Goal: Purchase product/service

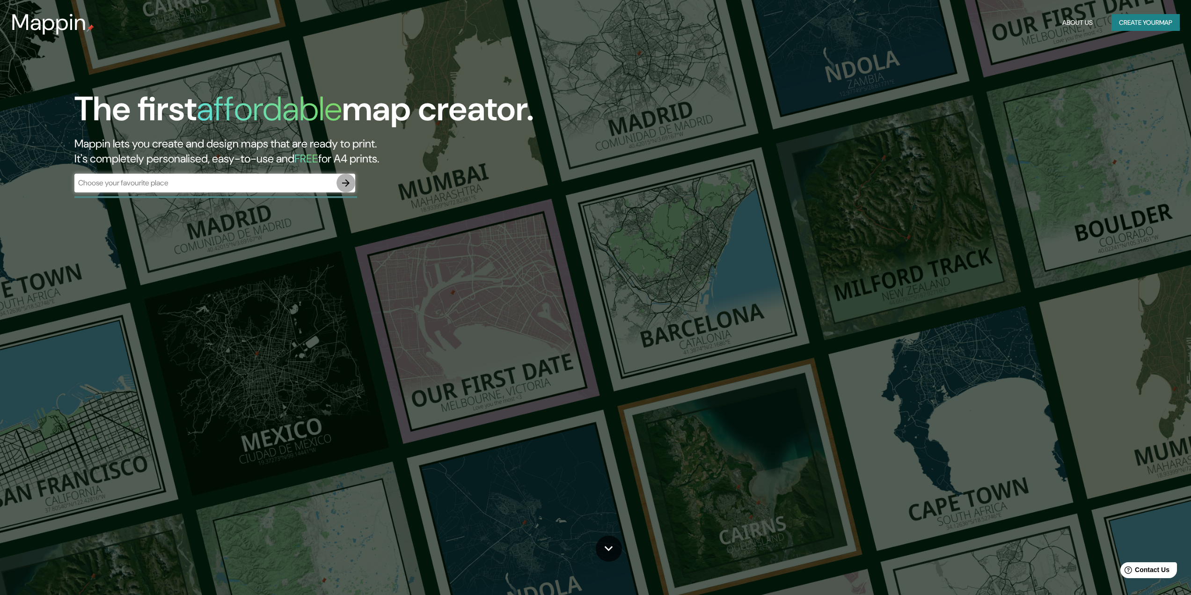
click at [344, 183] on icon "button" at bounding box center [345, 182] width 7 height 7
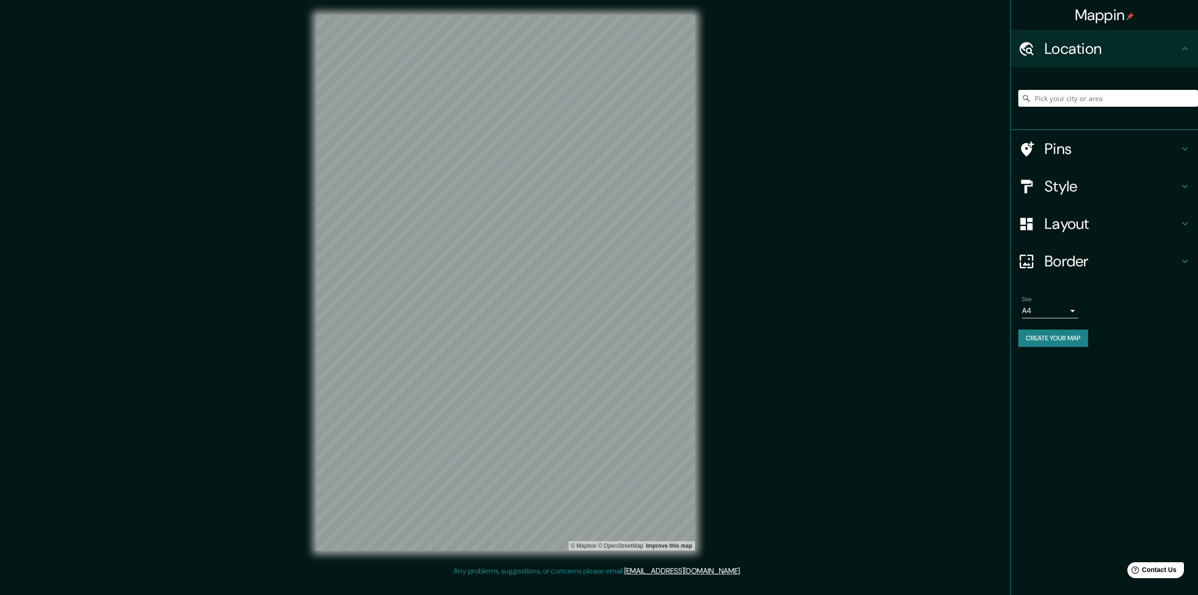
click at [1110, 95] on input "Pick your city or area" at bounding box center [1109, 98] width 180 height 17
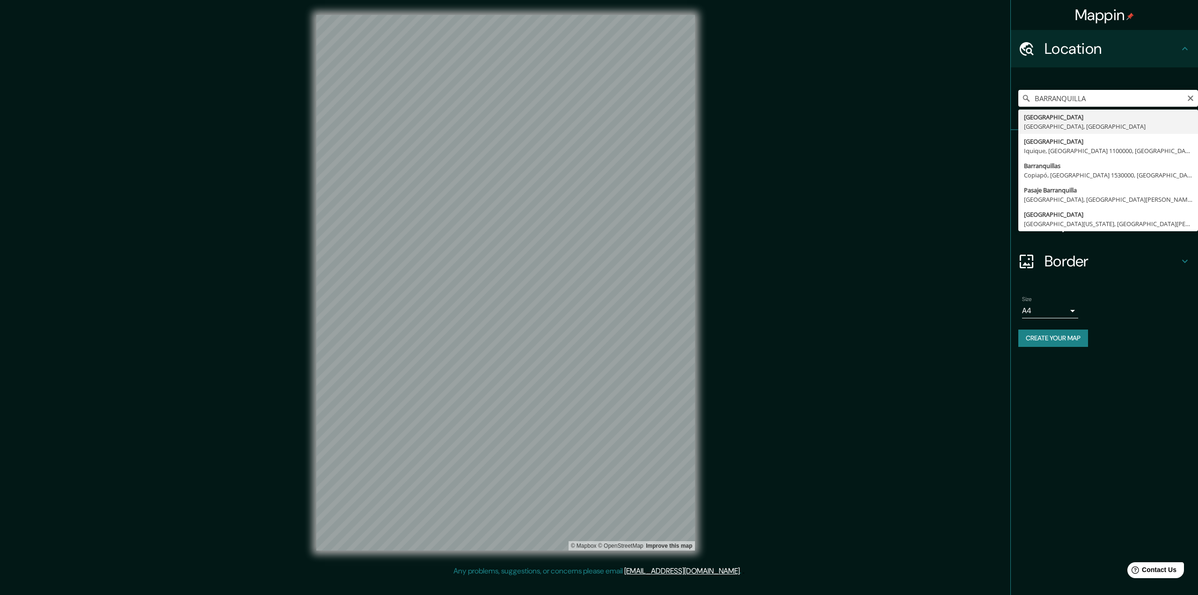
type input "[GEOGRAPHIC_DATA], [GEOGRAPHIC_DATA], [GEOGRAPHIC_DATA]"
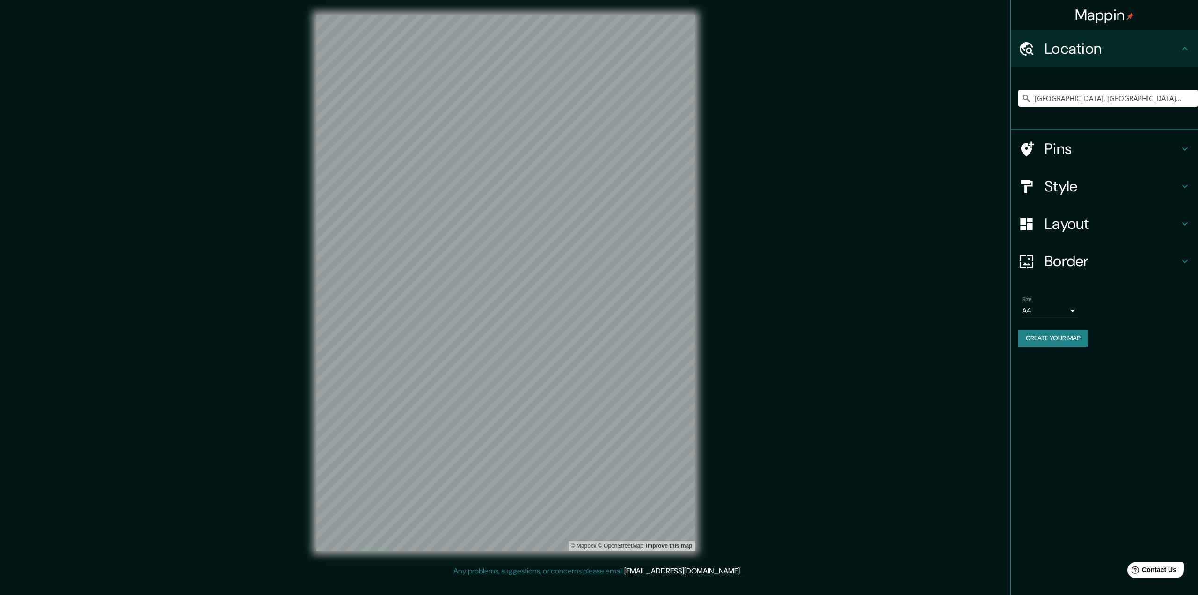
click at [1080, 157] on h4 "Pins" at bounding box center [1112, 149] width 135 height 19
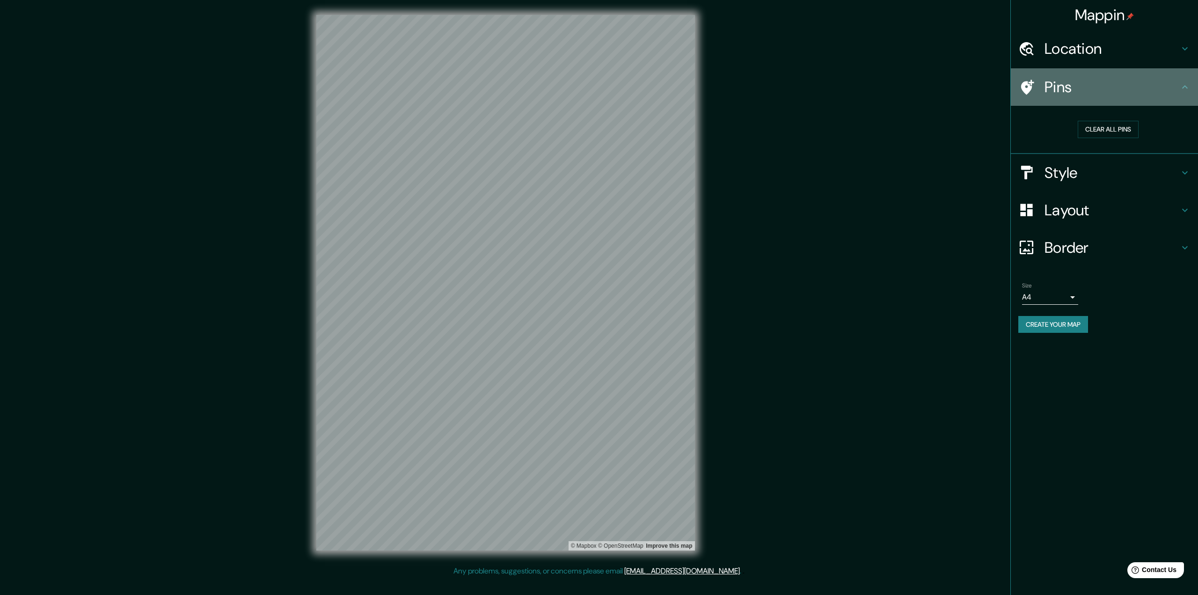
click at [1140, 99] on div "Pins" at bounding box center [1104, 86] width 187 height 37
click at [1081, 173] on h4 "Style" at bounding box center [1112, 172] width 135 height 19
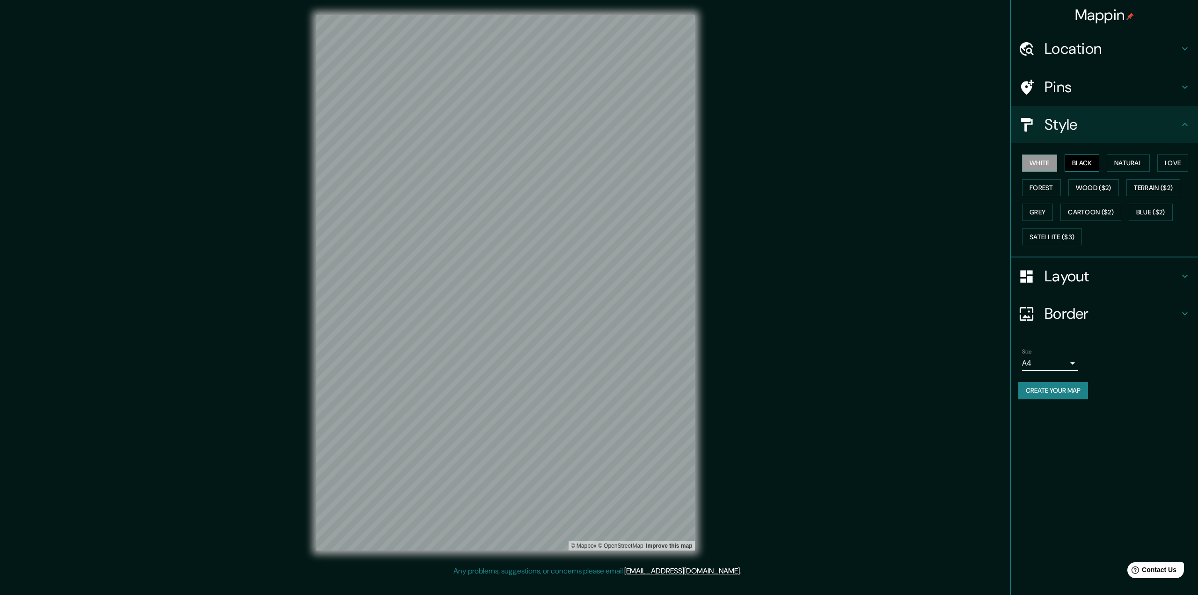
click at [1092, 164] on button "Black" at bounding box center [1082, 162] width 35 height 17
click at [1128, 162] on button "Natural" at bounding box center [1128, 162] width 43 height 17
click at [1167, 161] on button "Love" at bounding box center [1173, 162] width 31 height 17
click at [1044, 188] on button "Forest" at bounding box center [1041, 187] width 39 height 17
click at [1085, 187] on button "Wood ($2)" at bounding box center [1094, 187] width 51 height 17
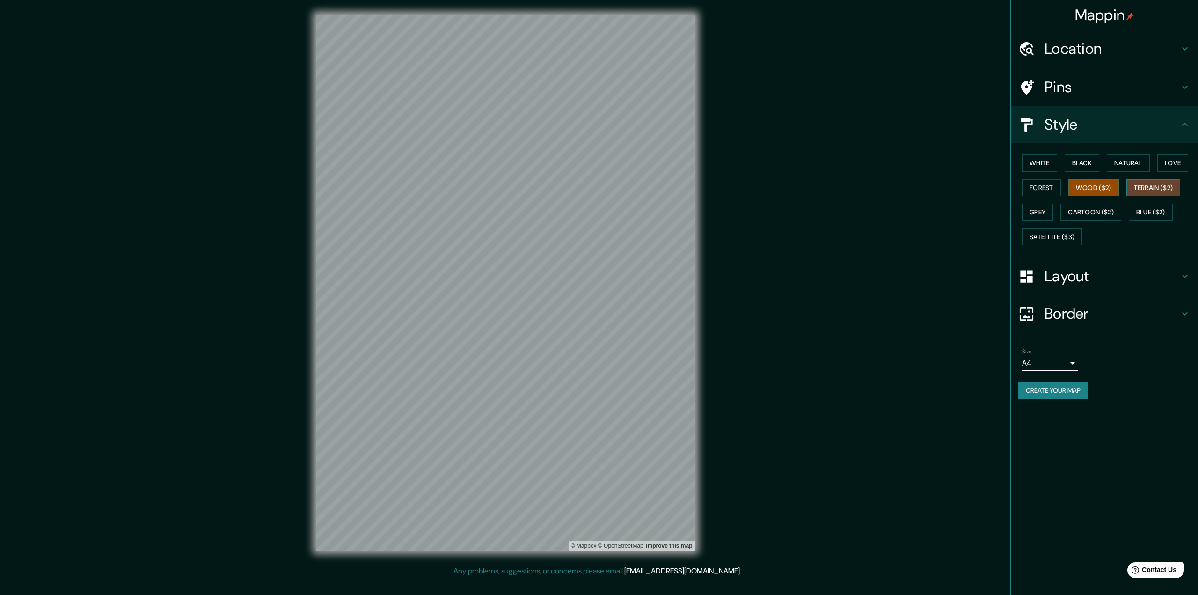
click at [1149, 185] on button "Terrain ($2)" at bounding box center [1154, 187] width 54 height 17
click at [1045, 214] on button "Grey" at bounding box center [1037, 212] width 31 height 17
click at [1083, 210] on button "Cartoon ($2)" at bounding box center [1091, 212] width 61 height 17
click at [1161, 216] on button "Blue ($2)" at bounding box center [1151, 212] width 44 height 17
click at [1070, 243] on button "Satellite ($3)" at bounding box center [1052, 236] width 60 height 17
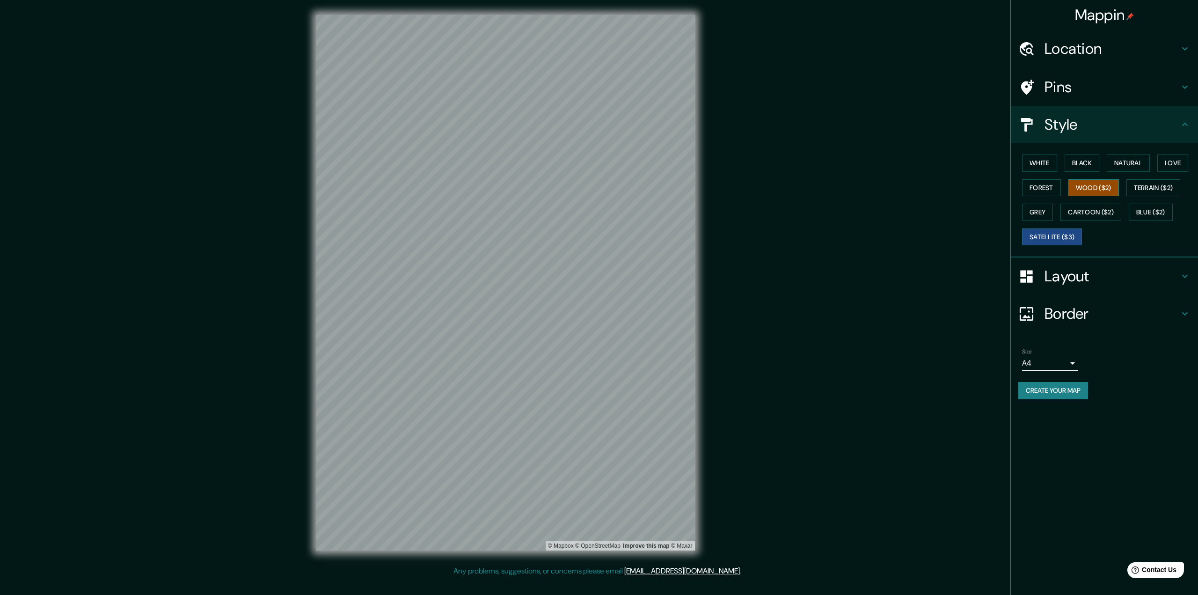
click at [1108, 191] on button "Wood ($2)" at bounding box center [1094, 187] width 51 height 17
click at [1044, 208] on button "Grey" at bounding box center [1037, 212] width 31 height 17
click at [1047, 190] on button "Forest" at bounding box center [1041, 187] width 39 height 17
click at [1169, 162] on button "Love" at bounding box center [1173, 162] width 31 height 17
click at [1140, 164] on button "Natural" at bounding box center [1128, 162] width 43 height 17
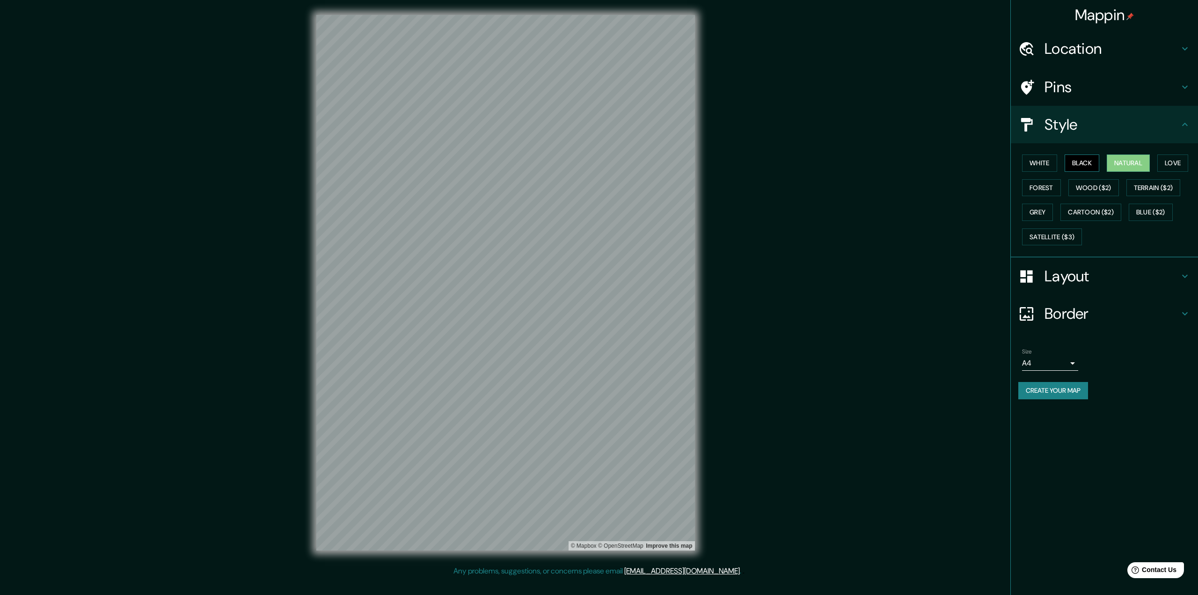
click at [1075, 157] on button "Black" at bounding box center [1082, 162] width 35 height 17
click at [1045, 167] on button "White" at bounding box center [1039, 162] width 35 height 17
click at [1079, 272] on h4 "Layout" at bounding box center [1112, 276] width 135 height 19
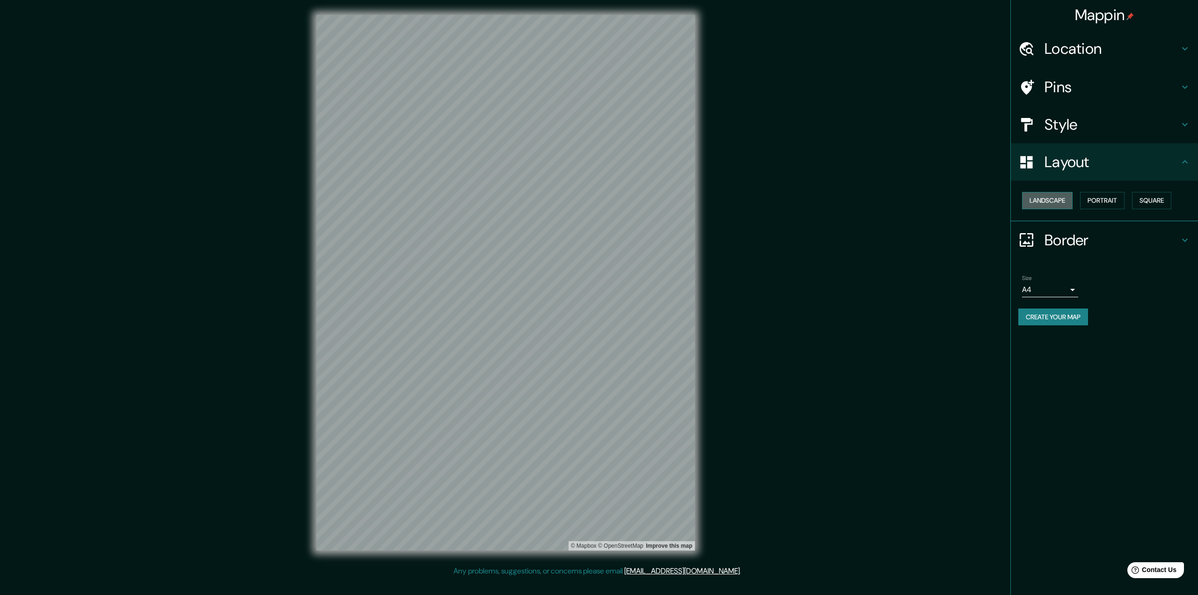
click at [1057, 204] on button "Landscape" at bounding box center [1047, 200] width 51 height 17
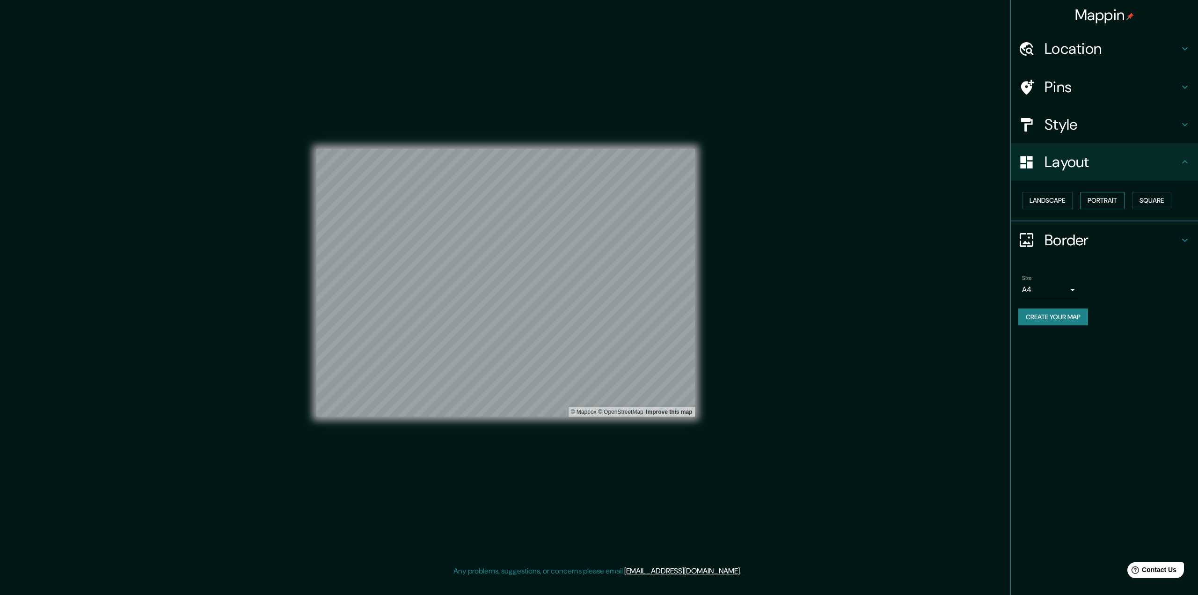
click at [1095, 198] on button "Portrait" at bounding box center [1103, 200] width 44 height 17
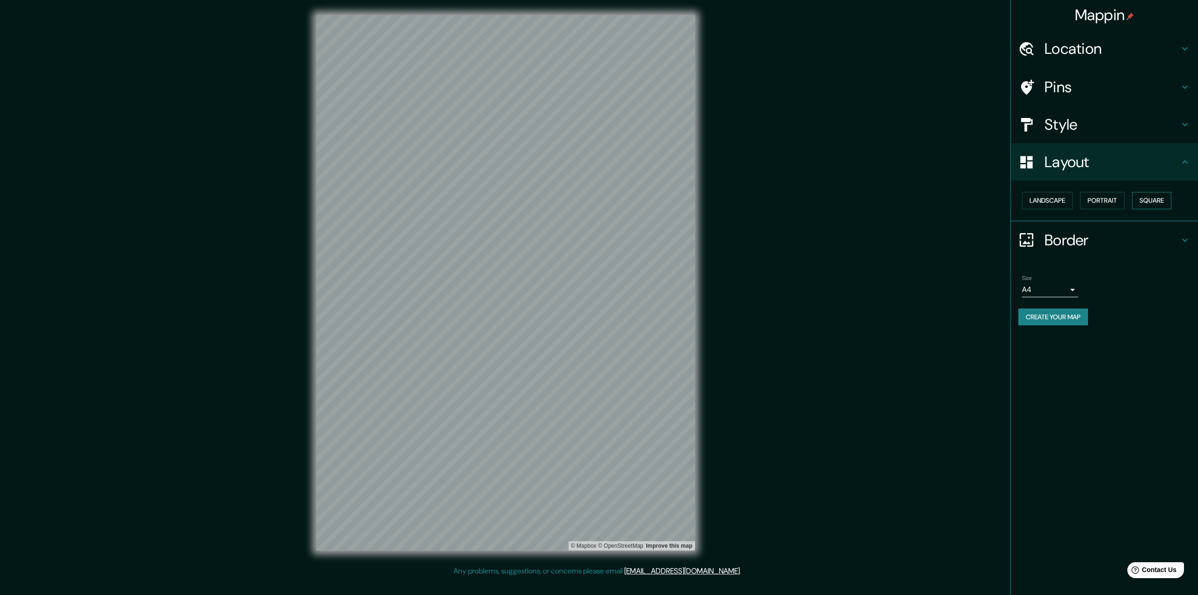
click at [1157, 199] on button "Square" at bounding box center [1151, 200] width 39 height 17
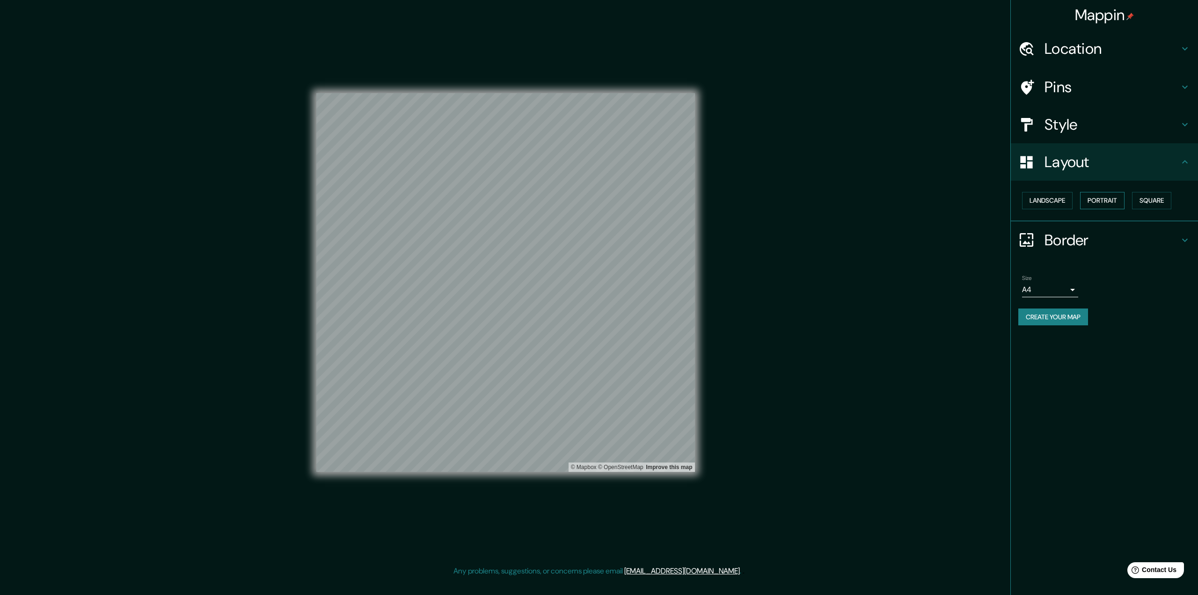
click at [1100, 199] on button "Portrait" at bounding box center [1103, 200] width 44 height 17
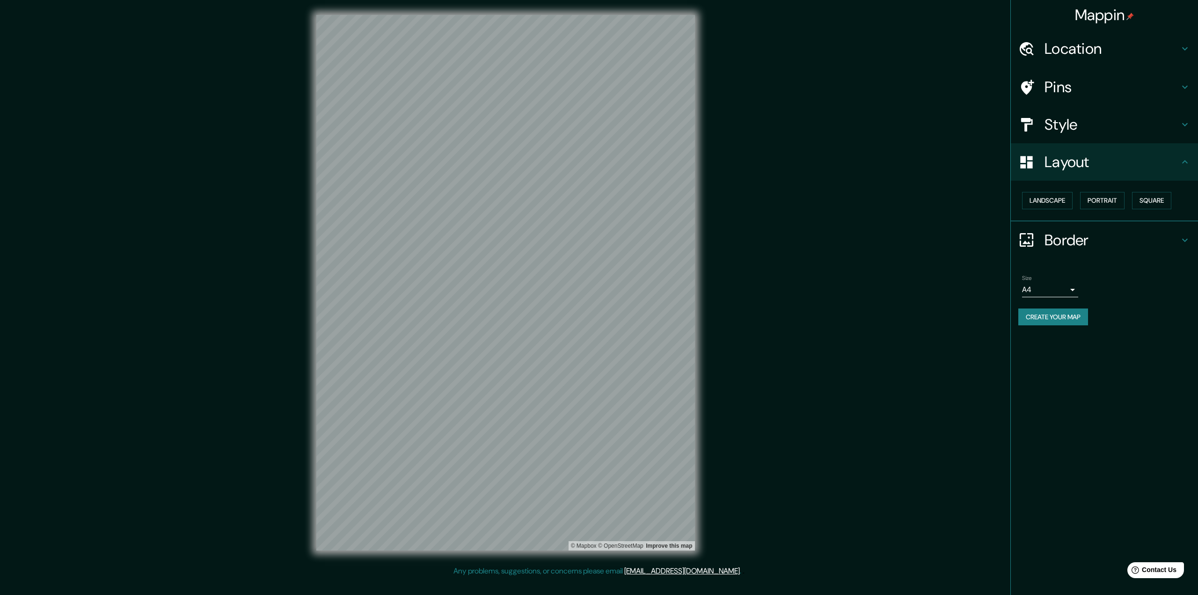
click at [1069, 244] on h4 "Border" at bounding box center [1112, 240] width 135 height 19
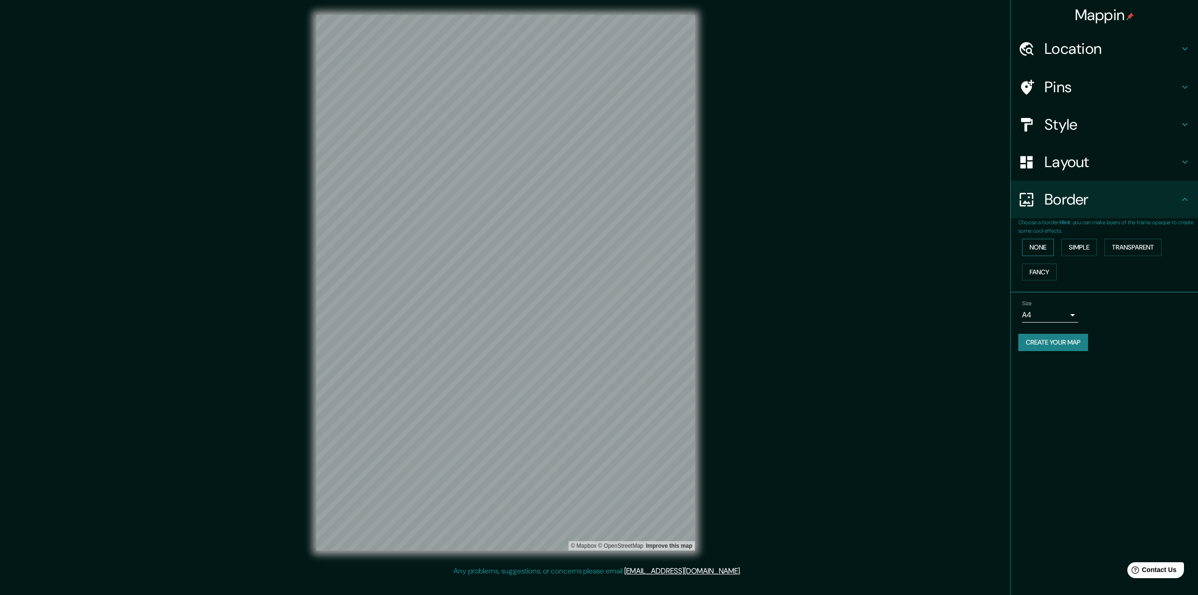
click at [1045, 251] on button "None" at bounding box center [1038, 247] width 32 height 17
click at [1083, 250] on button "Simple" at bounding box center [1080, 247] width 36 height 17
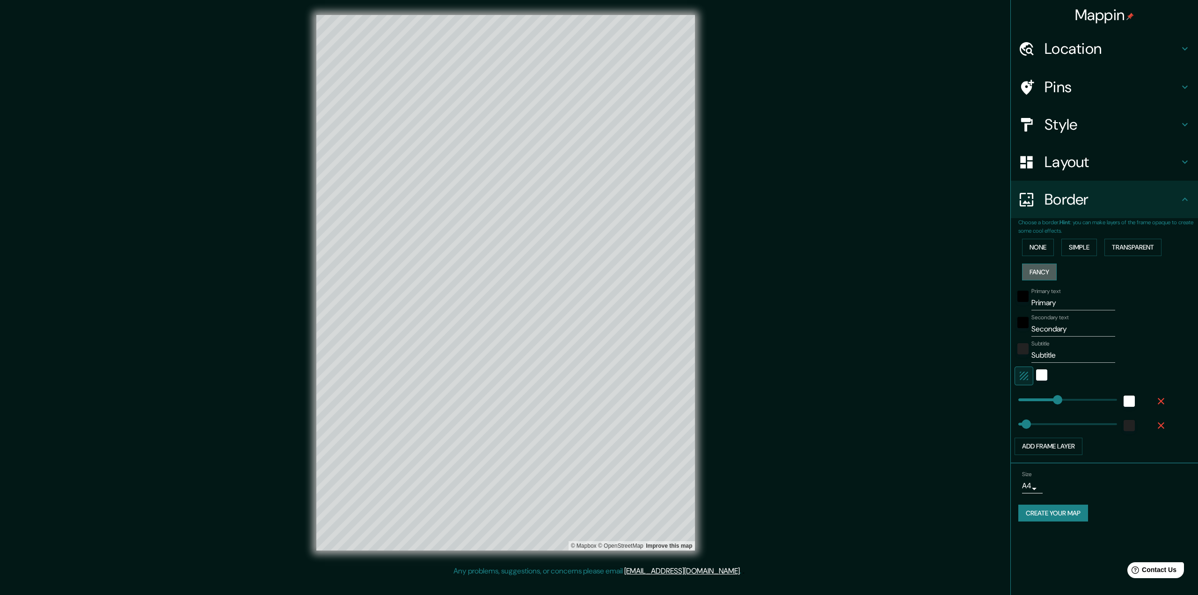
click at [1046, 271] on button "Fancy" at bounding box center [1039, 272] width 35 height 17
click at [1129, 250] on button "Transparent" at bounding box center [1133, 247] width 57 height 17
click at [1049, 250] on button "None" at bounding box center [1038, 247] width 32 height 17
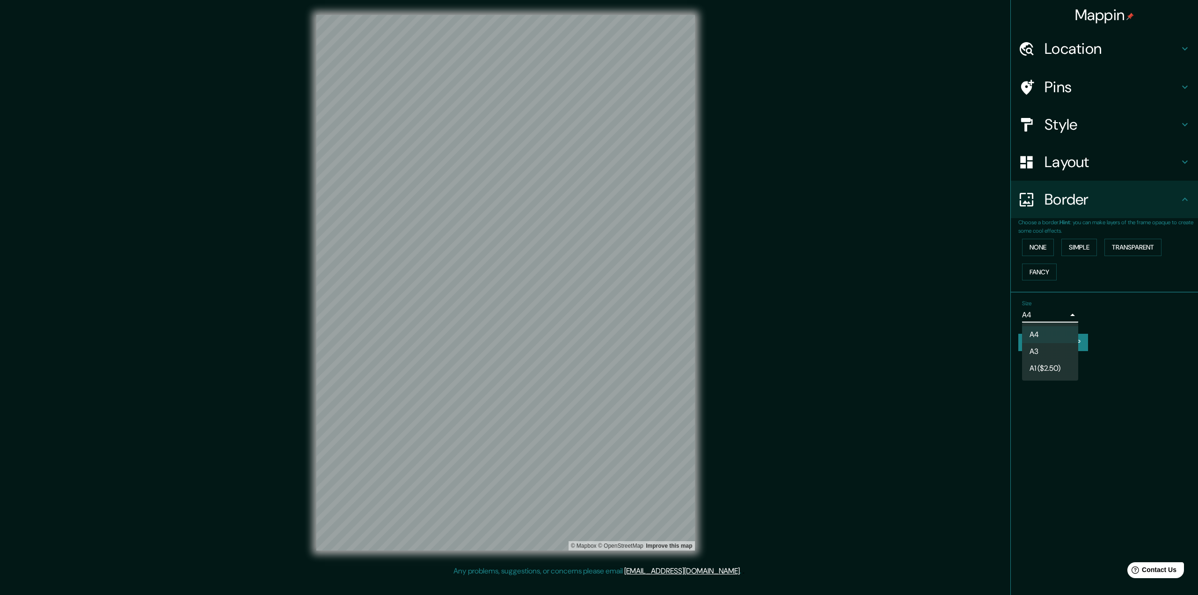
click at [1061, 312] on body "Mappin Location [GEOGRAPHIC_DATA], [GEOGRAPHIC_DATA], [GEOGRAPHIC_DATA] Pins St…" at bounding box center [599, 297] width 1198 height 595
click at [1061, 312] on div at bounding box center [599, 297] width 1198 height 595
click at [1081, 88] on h4 "Pins" at bounding box center [1112, 87] width 135 height 19
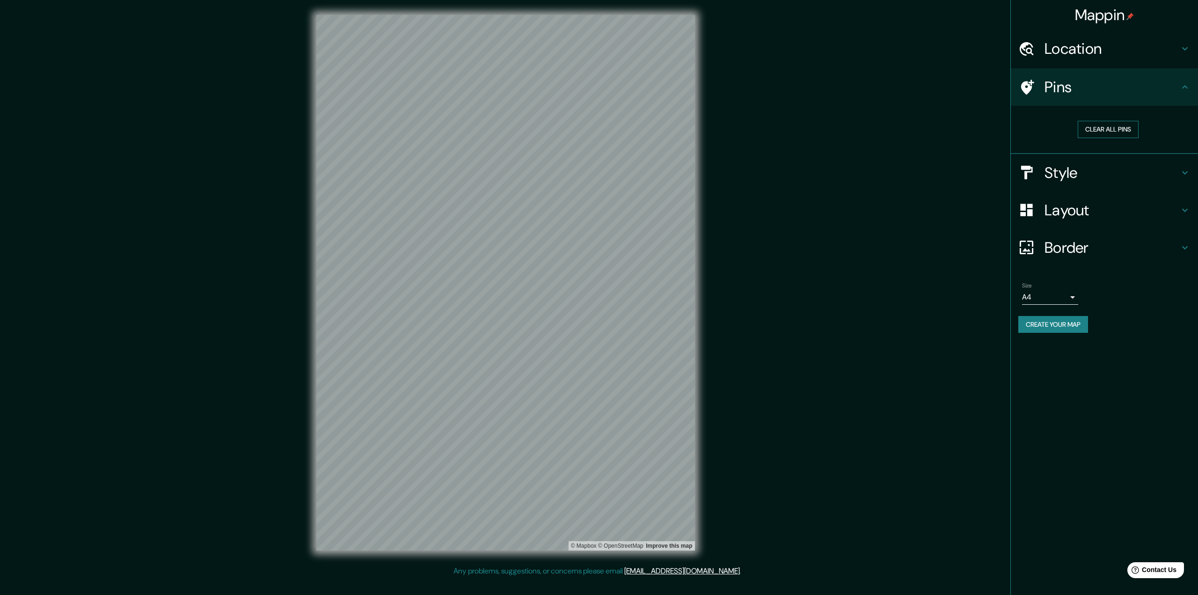
click at [1105, 128] on button "Clear all pins" at bounding box center [1108, 129] width 61 height 17
click at [1119, 84] on h4 "Pins" at bounding box center [1112, 87] width 135 height 19
click at [1117, 55] on h4 "Location" at bounding box center [1112, 48] width 135 height 19
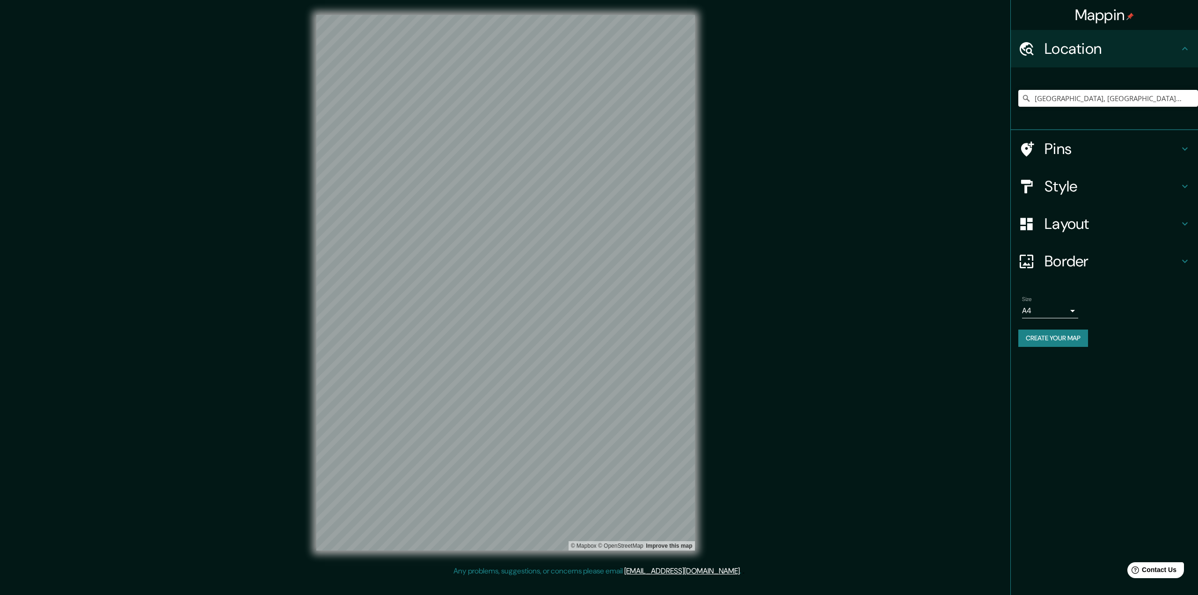
click at [1117, 55] on h4 "Location" at bounding box center [1112, 48] width 135 height 19
click at [1073, 340] on button "Create your map" at bounding box center [1054, 338] width 70 height 17
click at [1057, 309] on body "Mappin Location [GEOGRAPHIC_DATA], [GEOGRAPHIC_DATA], [GEOGRAPHIC_DATA] Pins St…" at bounding box center [599, 297] width 1198 height 595
click at [1045, 331] on li "A4" at bounding box center [1050, 330] width 56 height 17
click at [1061, 340] on button "Create your map" at bounding box center [1054, 338] width 70 height 17
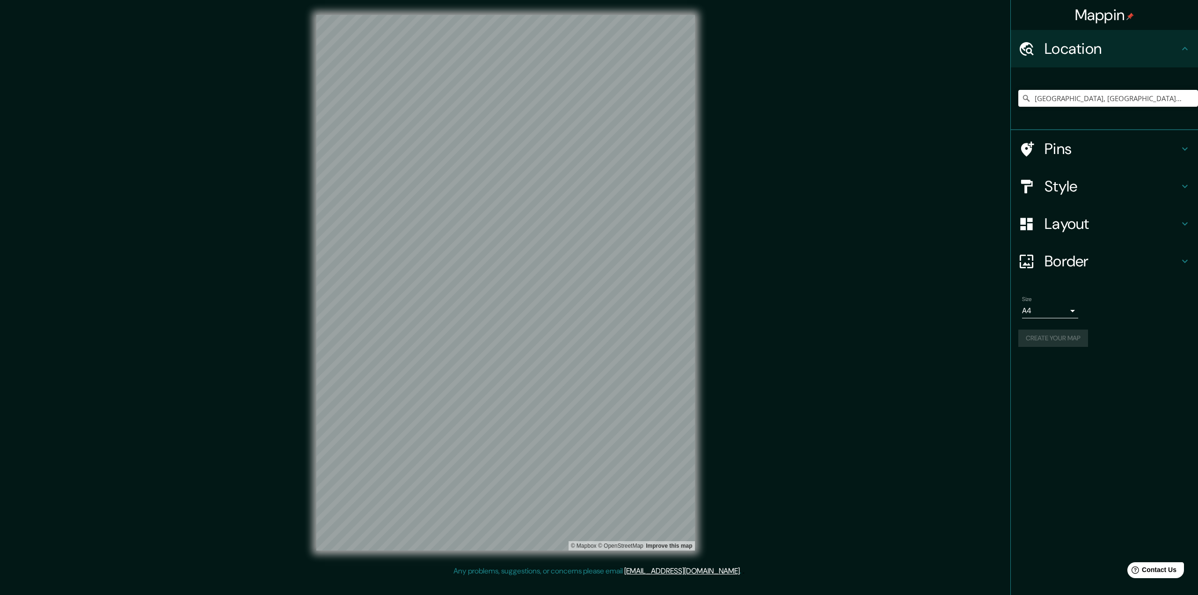
click at [1073, 185] on h4 "Style" at bounding box center [1112, 186] width 135 height 19
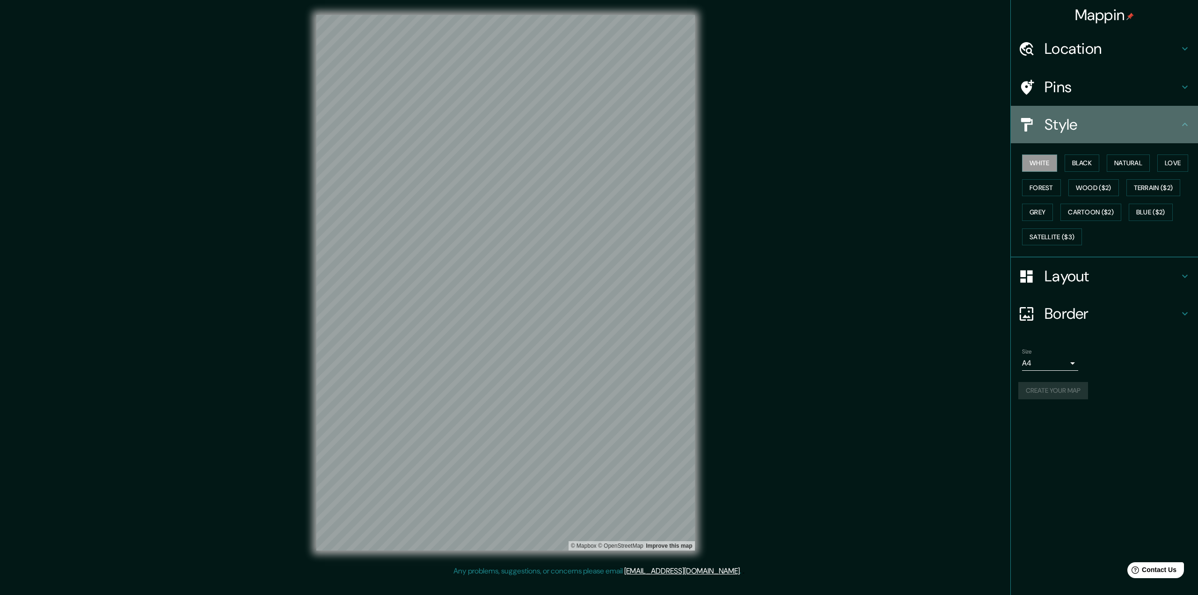
click at [1090, 133] on h4 "Style" at bounding box center [1112, 124] width 135 height 19
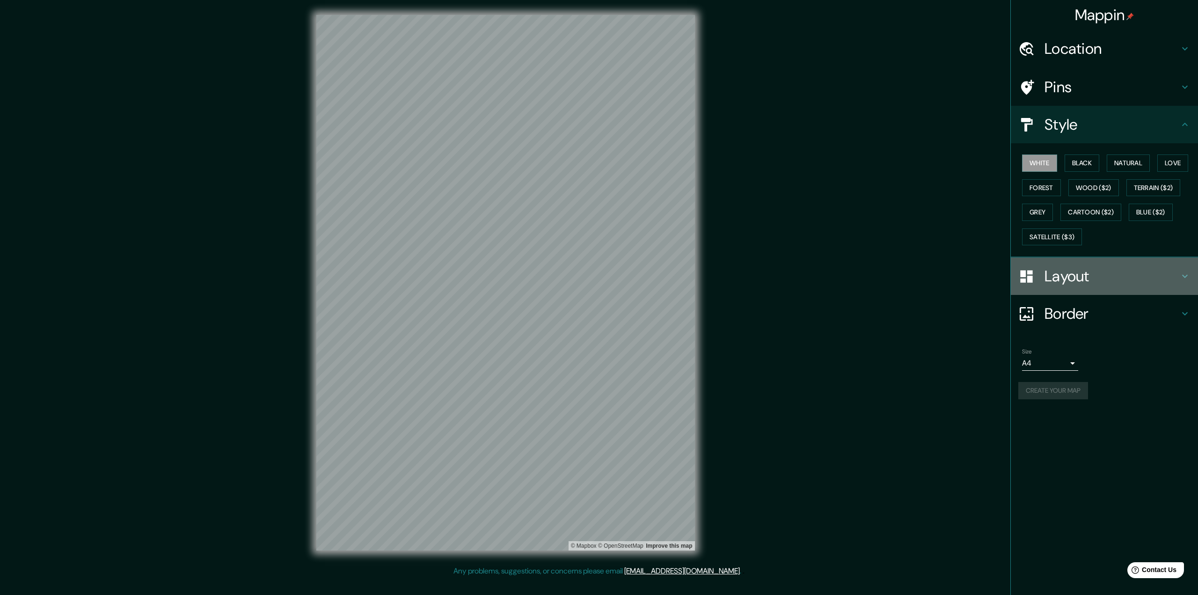
click at [1074, 283] on h4 "Layout" at bounding box center [1112, 276] width 135 height 19
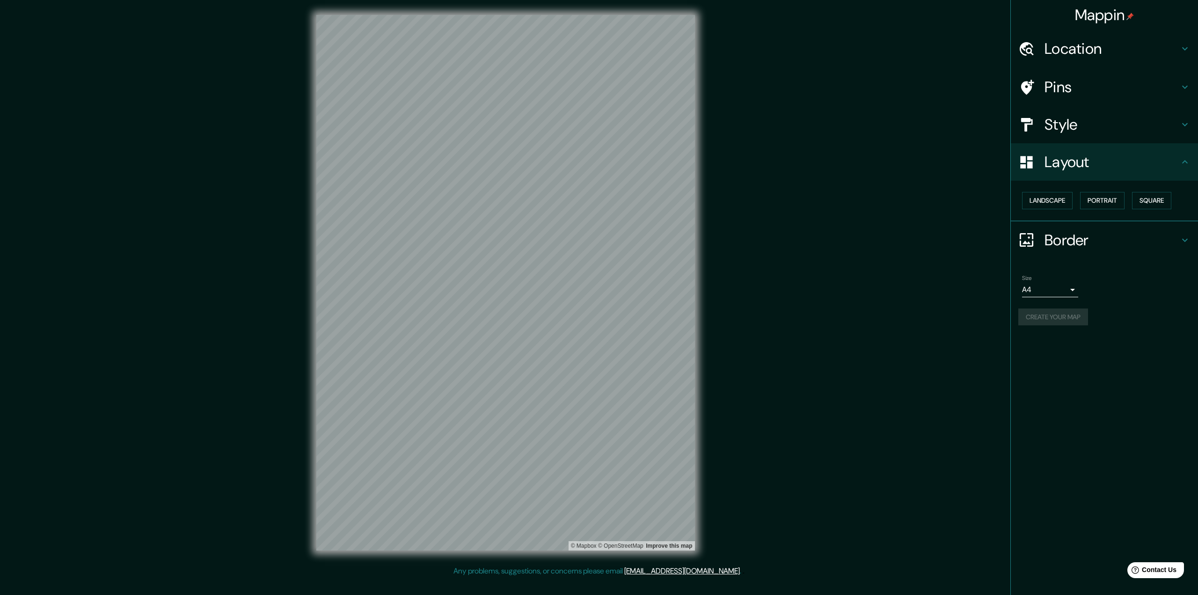
click at [1085, 239] on h4 "Border" at bounding box center [1112, 240] width 135 height 19
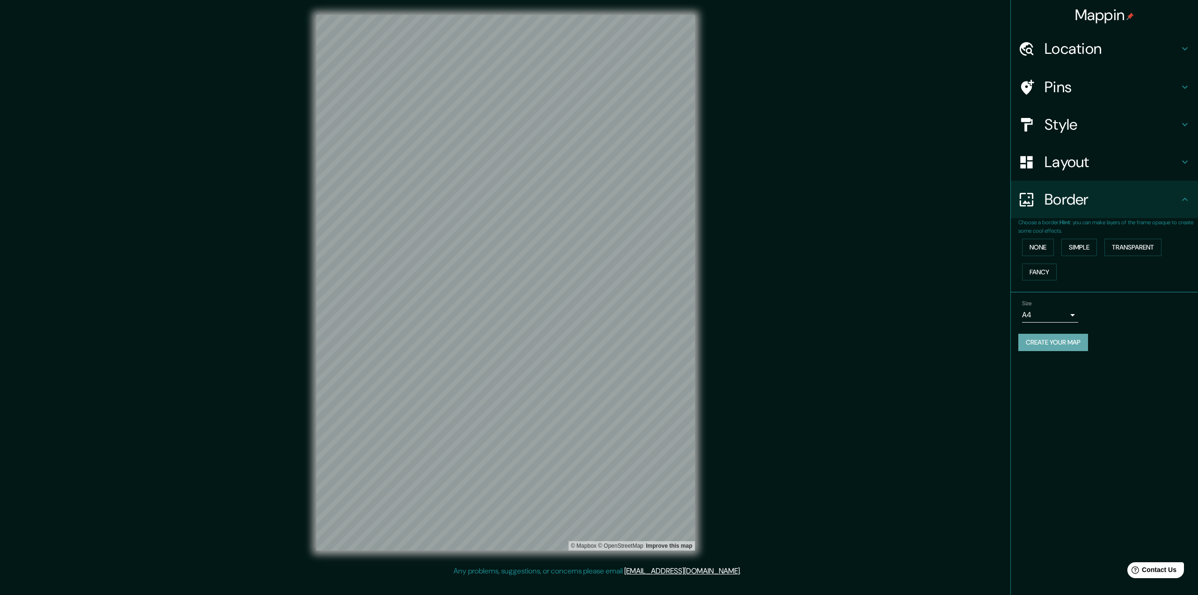
click at [1058, 340] on button "Create your map" at bounding box center [1054, 342] width 70 height 17
drag, startPoint x: 1172, startPoint y: 6, endPoint x: 1108, endPoint y: 436, distance: 434.5
click at [1108, 436] on div "Mappin Location [GEOGRAPHIC_DATA], [GEOGRAPHIC_DATA], [GEOGRAPHIC_DATA] Pins St…" at bounding box center [1105, 297] width 188 height 595
click at [1050, 341] on button "Create your map" at bounding box center [1054, 342] width 70 height 17
